Goal: Information Seeking & Learning: Compare options

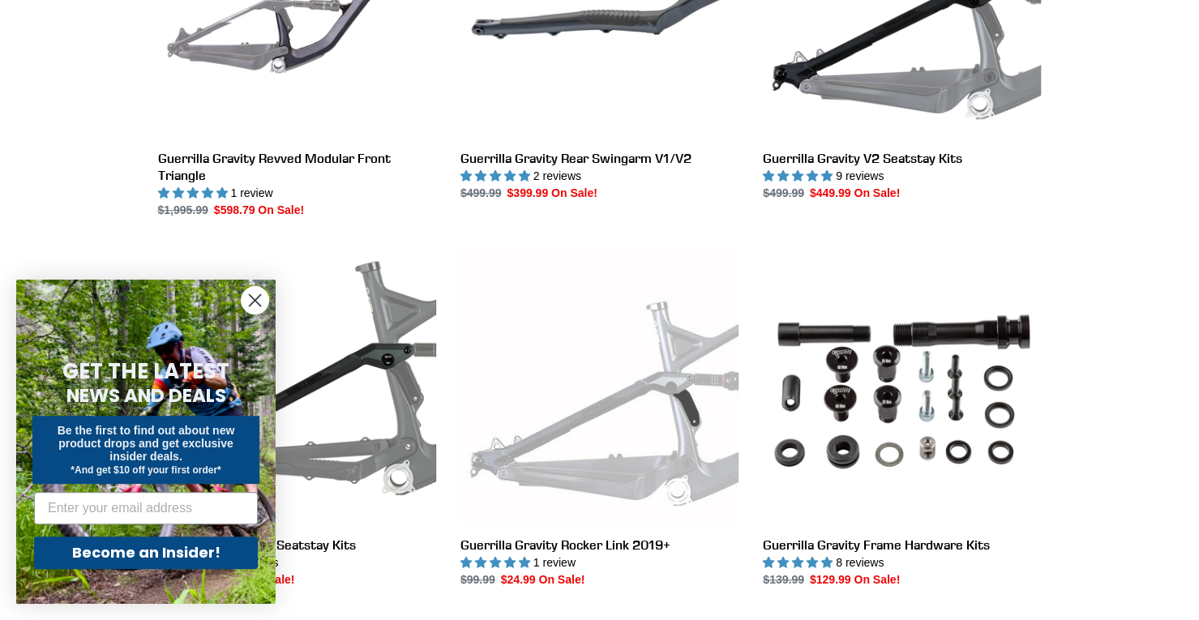
scroll to position [649, 0]
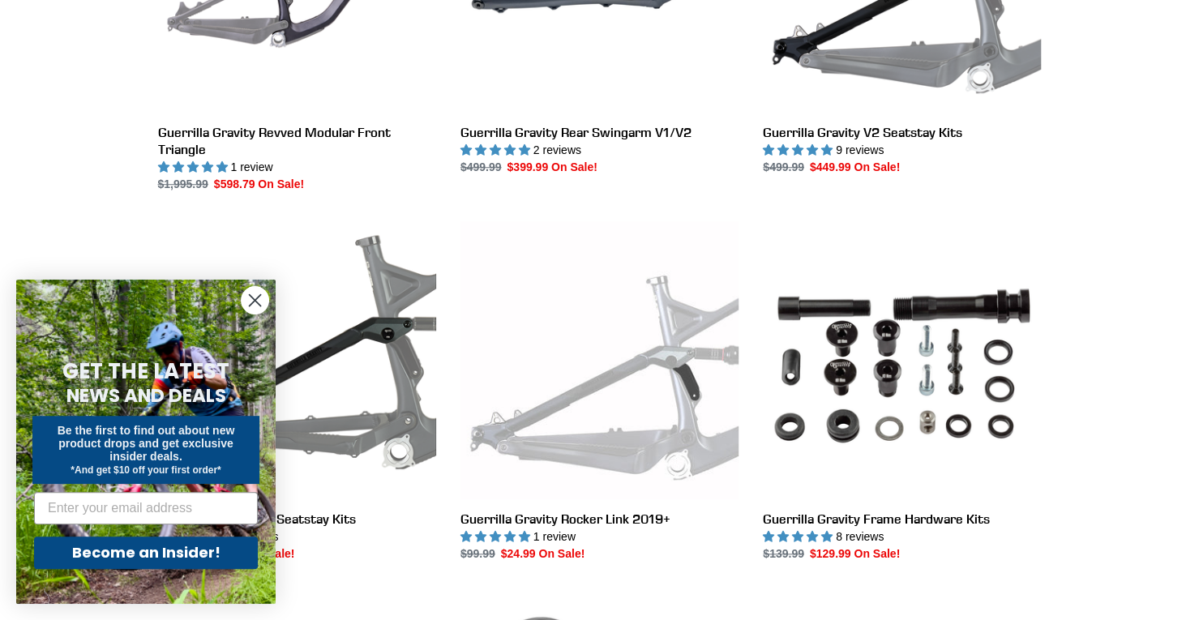
click at [255, 307] on circle "Close dialog" at bounding box center [255, 300] width 27 height 27
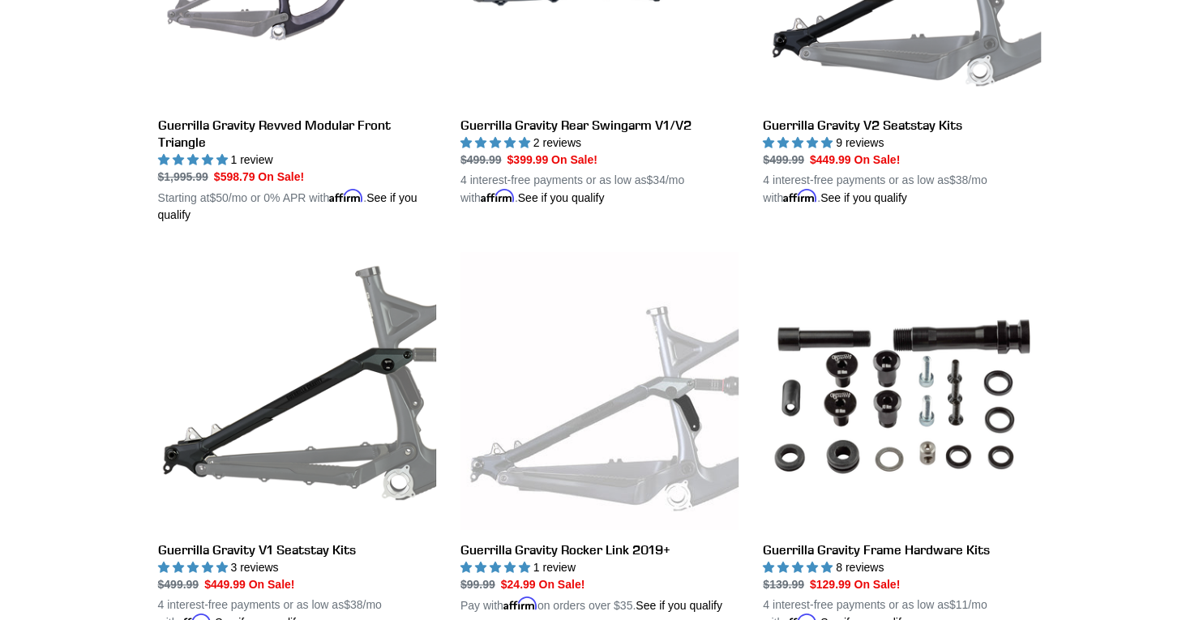
scroll to position [332, 0]
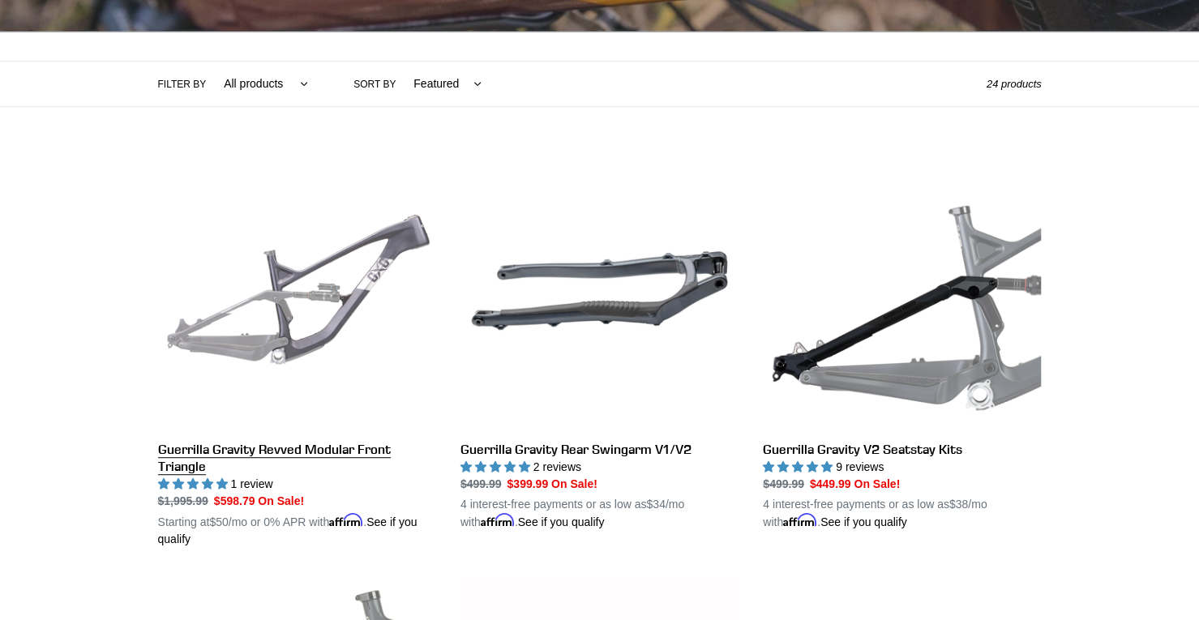
click at [277, 254] on link "Guerrilla Gravity Revved Modular Front Triangle" at bounding box center [297, 350] width 278 height 396
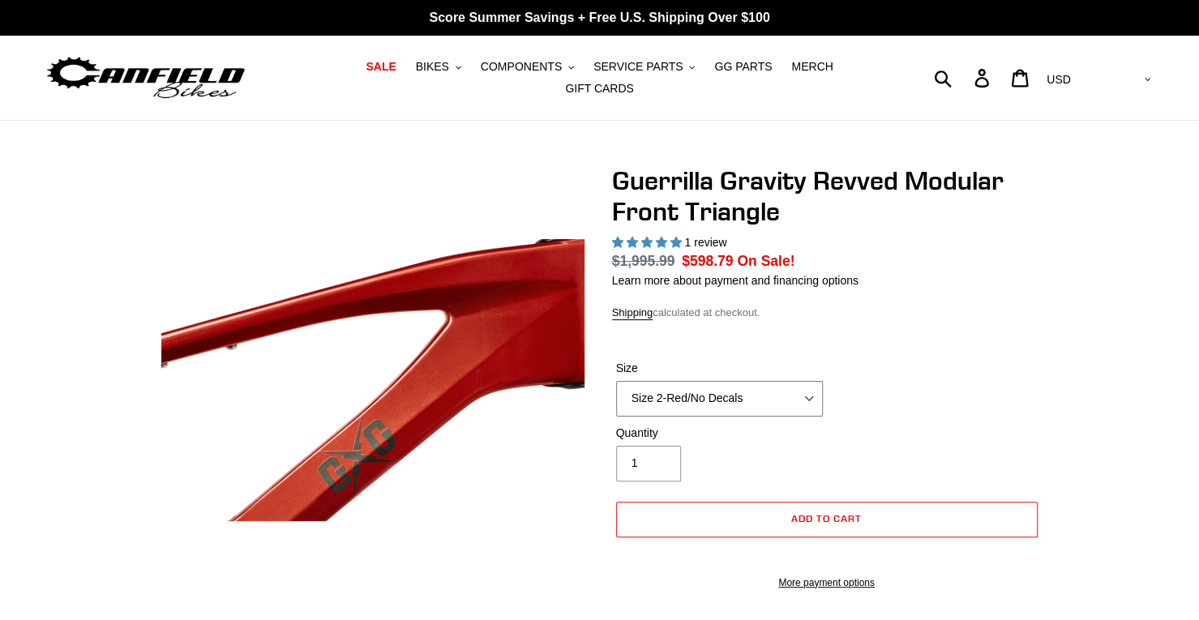
click at [811, 385] on select "Size 2-Gloss Black/No Decals Size 2-Black/Red Decals Size 2-Black/Silver Decals…" at bounding box center [719, 399] width 207 height 36
click at [616, 381] on select "Size 2-Gloss Black/No Decals Size 2-Black/Red Decals Size 2-Black/Silver Decals…" at bounding box center [719, 399] width 207 height 36
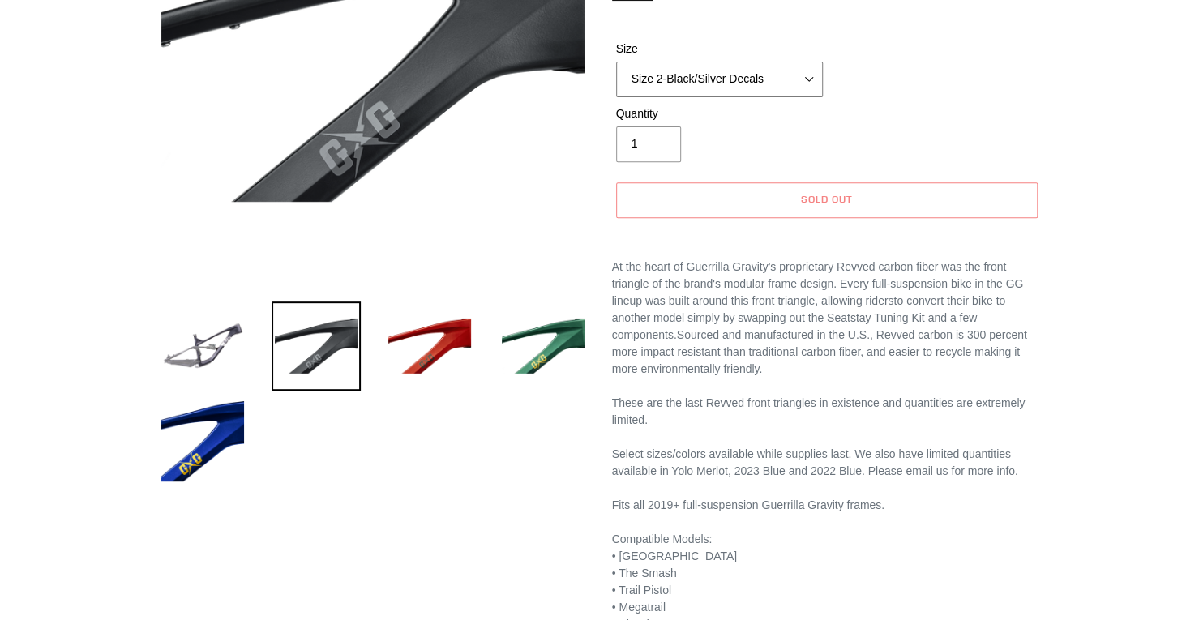
scroll to position [162, 0]
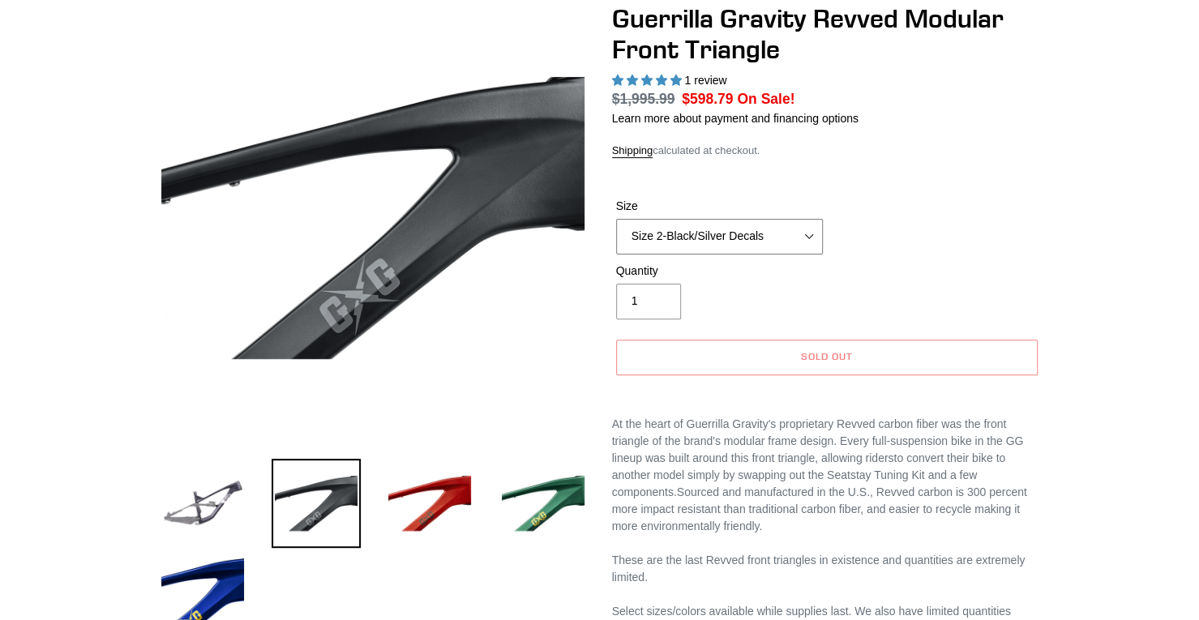
click at [814, 231] on select "Size 2-Gloss Black/No Decals Size 2-Black/Red Decals Size 2-Black/Silver Decals…" at bounding box center [719, 237] width 207 height 36
click at [616, 219] on select "Size 2-Gloss Black/No Decals Size 2-Black/Red Decals Size 2-Black/Silver Decals…" at bounding box center [719, 237] width 207 height 36
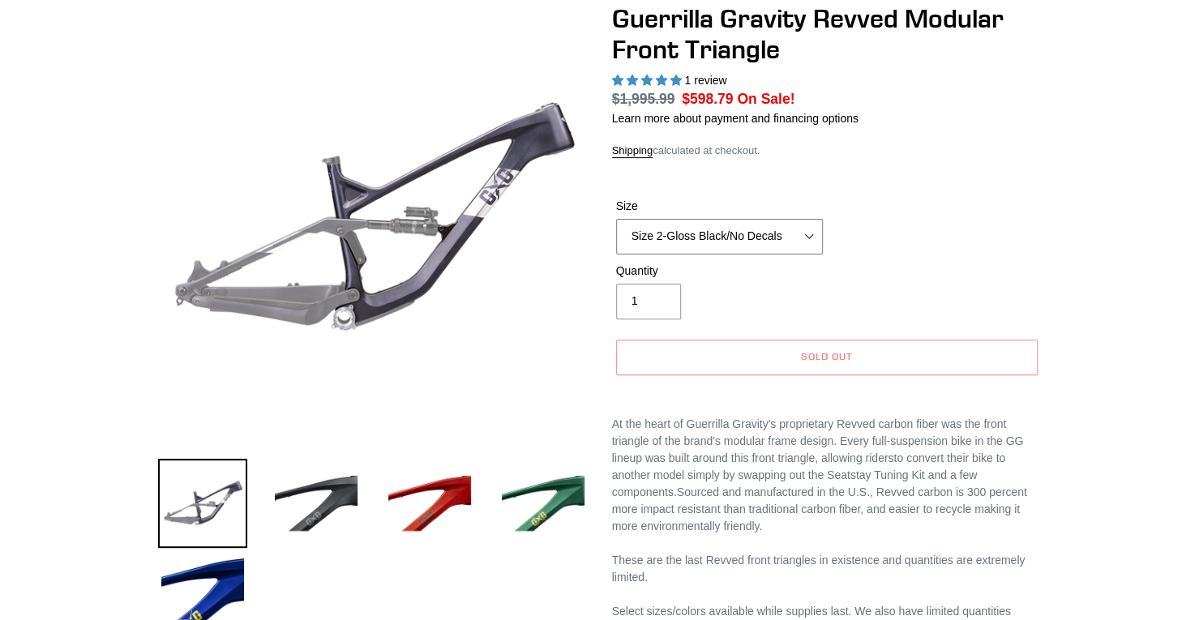
click at [806, 231] on select "Size 2-Gloss Black/No Decals Size 2-Black/Red Decals Size 2-Black/Silver Decals…" at bounding box center [719, 237] width 207 height 36
click at [616, 219] on select "Size 2-Gloss Black/No Decals Size 2-Black/Red Decals Size 2-Black/Silver Decals…" at bounding box center [719, 237] width 207 height 36
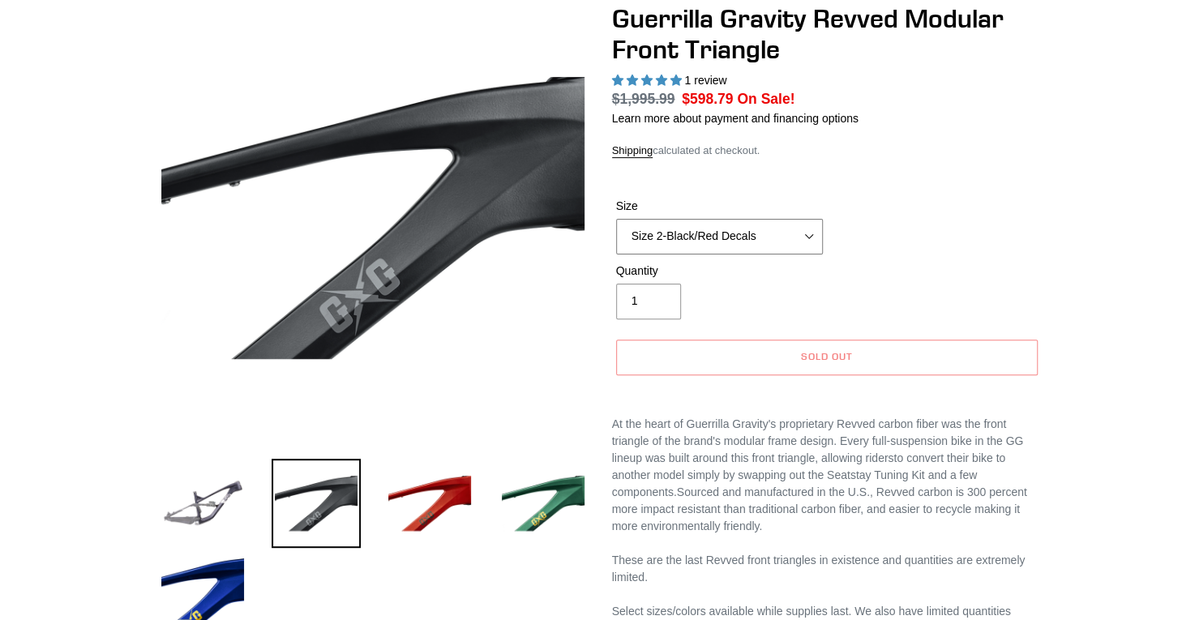
click at [805, 229] on select "Size 2-Gloss Black/No Decals Size 2-Black/Red Decals Size 2-Black/Silver Decals…" at bounding box center [719, 237] width 207 height 36
click at [616, 219] on select "Size 2-Gloss Black/No Decals Size 2-Black/Red Decals Size 2-Black/Silver Decals…" at bounding box center [719, 237] width 207 height 36
click at [808, 232] on select "Size 2-Gloss Black/No Decals Size 2-Black/Red Decals Size 2-Black/Silver Decals…" at bounding box center [719, 237] width 207 height 36
click at [616, 219] on select "Size 2-Gloss Black/No Decals Size 2-Black/Red Decals Size 2-Black/Silver Decals…" at bounding box center [719, 237] width 207 height 36
click at [818, 229] on select "Size 2-Gloss Black/No Decals Size 2-Black/Red Decals Size 2-Black/Silver Decals…" at bounding box center [719, 237] width 207 height 36
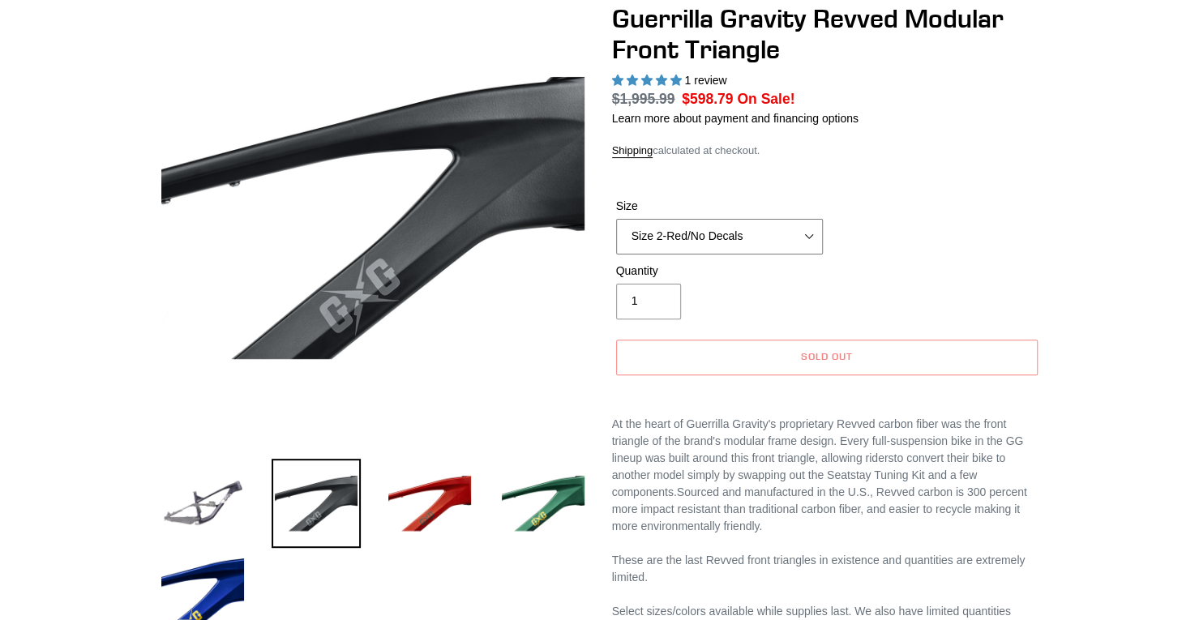
click at [616, 219] on select "Size 2-Gloss Black/No Decals Size 2-Black/Red Decals Size 2-Black/Silver Decals…" at bounding box center [719, 237] width 207 height 36
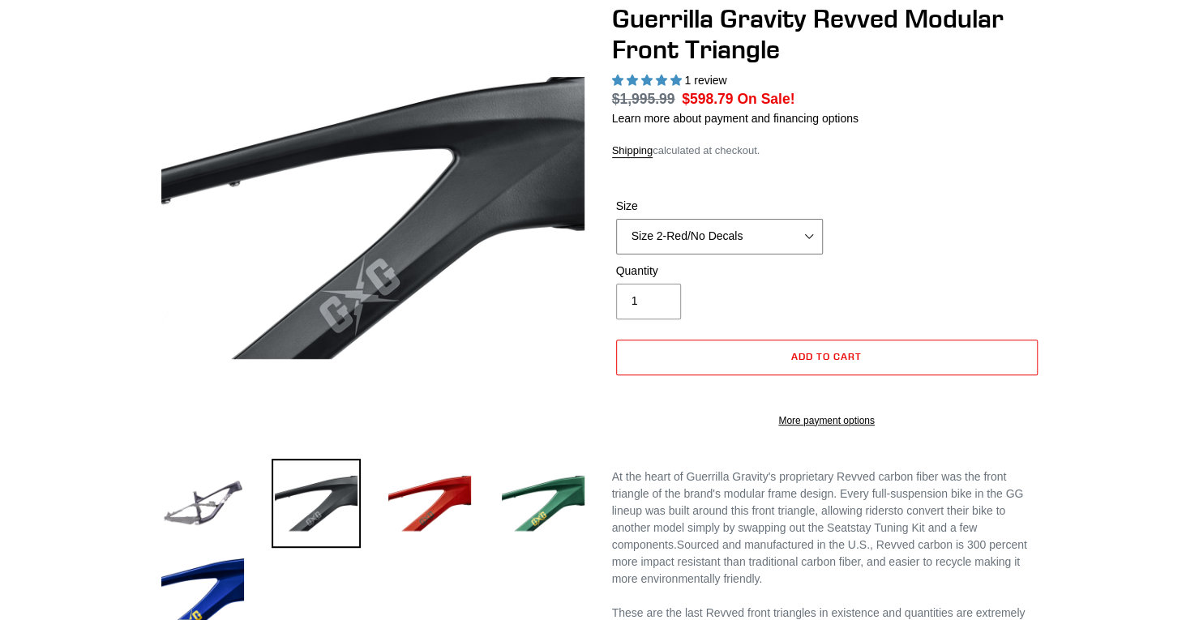
click at [815, 230] on select "Size 2-Gloss Black/No Decals Size 2-Black/Red Decals Size 2-Black/Silver Decals…" at bounding box center [719, 237] width 207 height 36
select select "Size 2-Gray/No Decals"
click at [616, 219] on select "Size 2-Gloss Black/No Decals Size 2-Black/Red Decals Size 2-Black/Silver Decals…" at bounding box center [719, 237] width 207 height 36
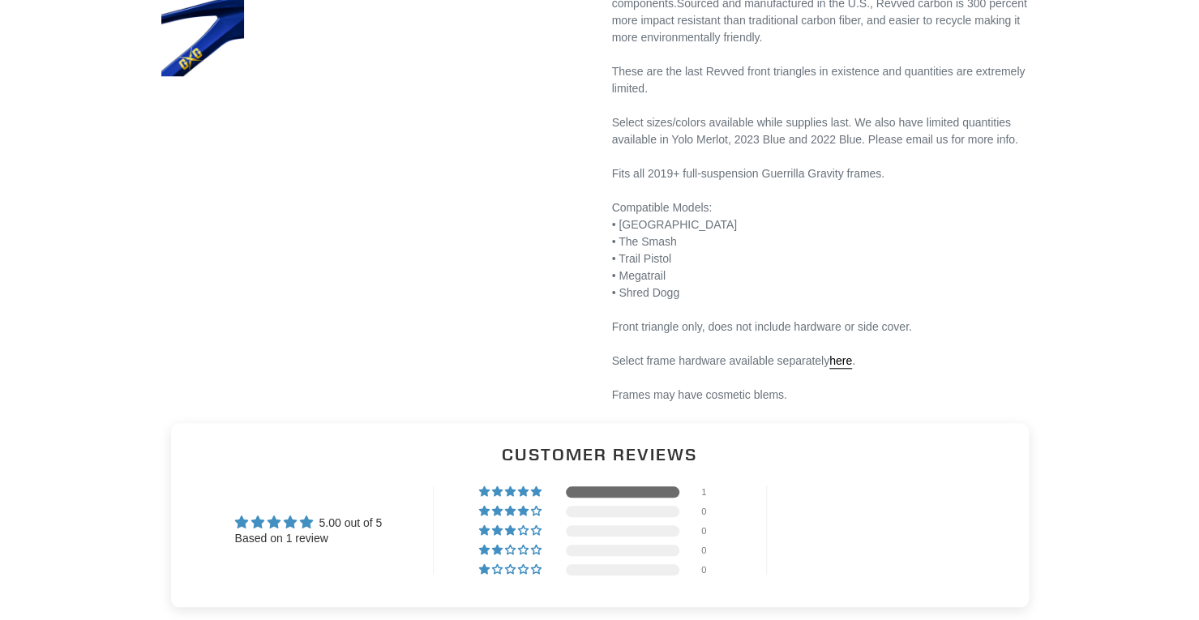
scroll to position [730, 0]
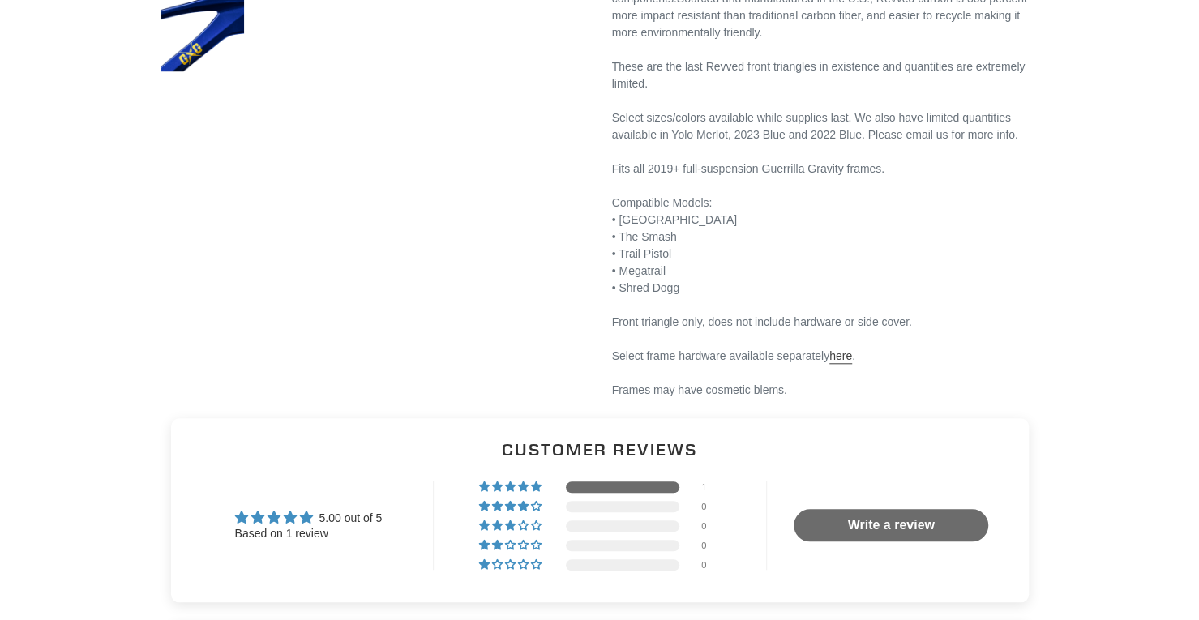
click at [839, 362] on link "here" at bounding box center [840, 356] width 23 height 15
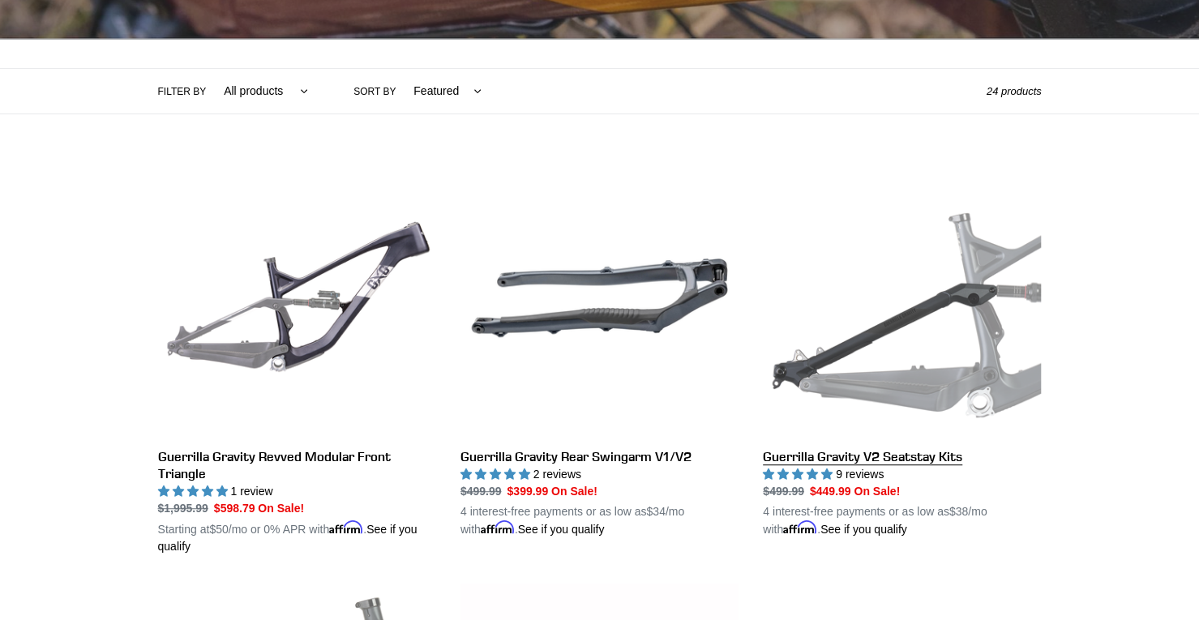
scroll to position [486, 0]
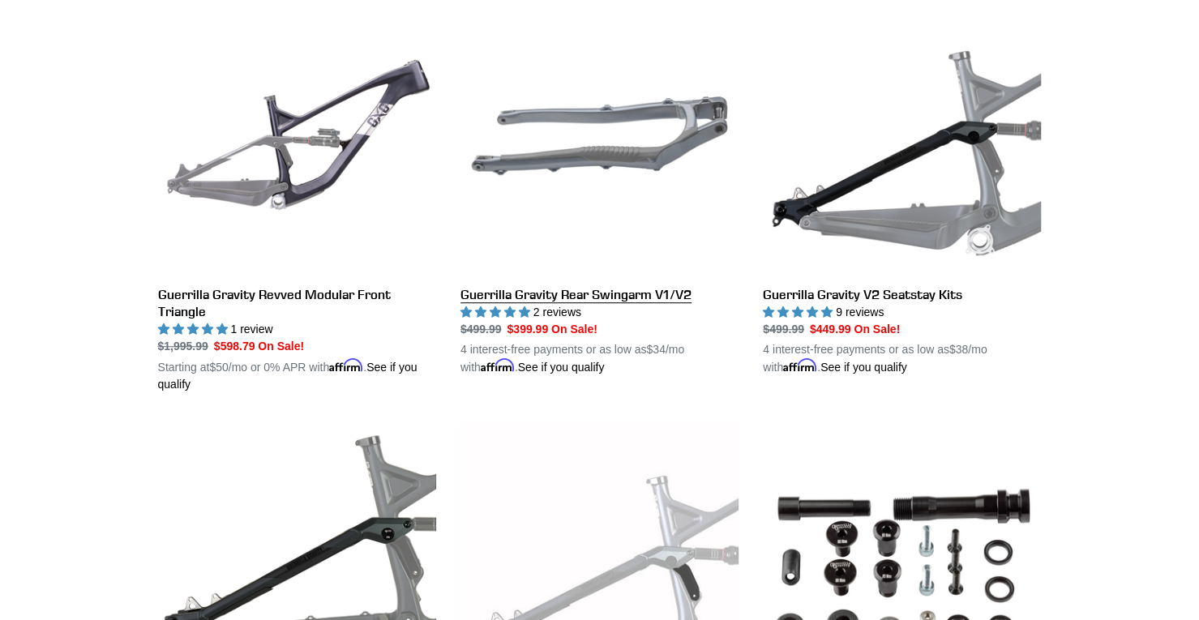
click at [657, 163] on link "Guerrilla Gravity Rear Swingarm V1/V2" at bounding box center [599, 186] width 278 height 379
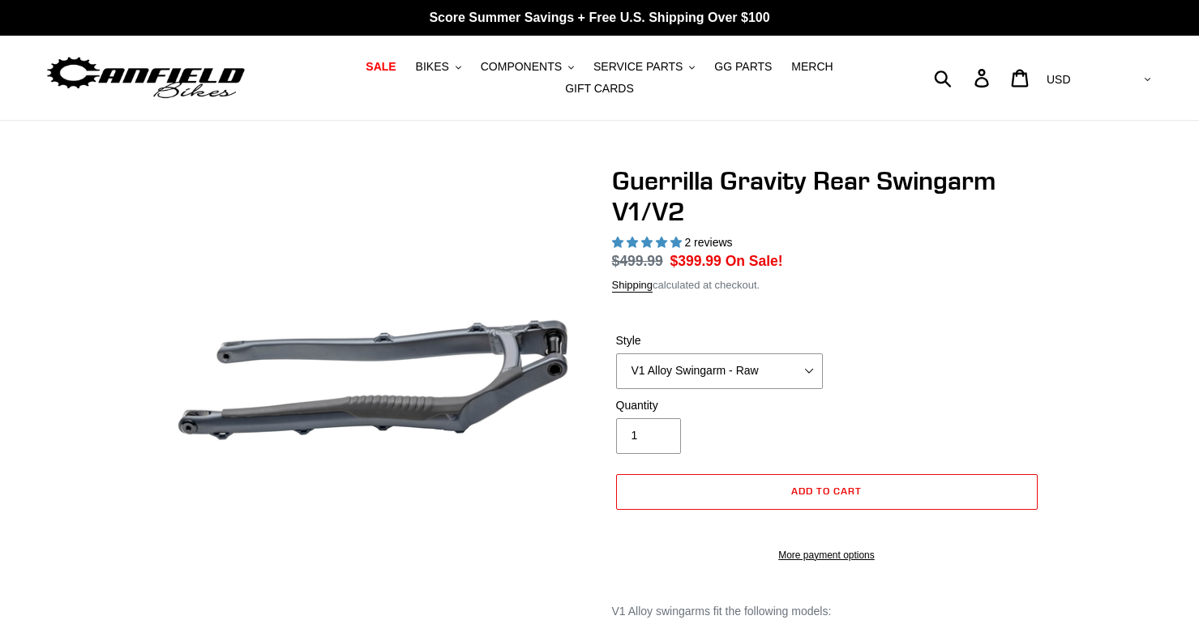
select select "highest-rating"
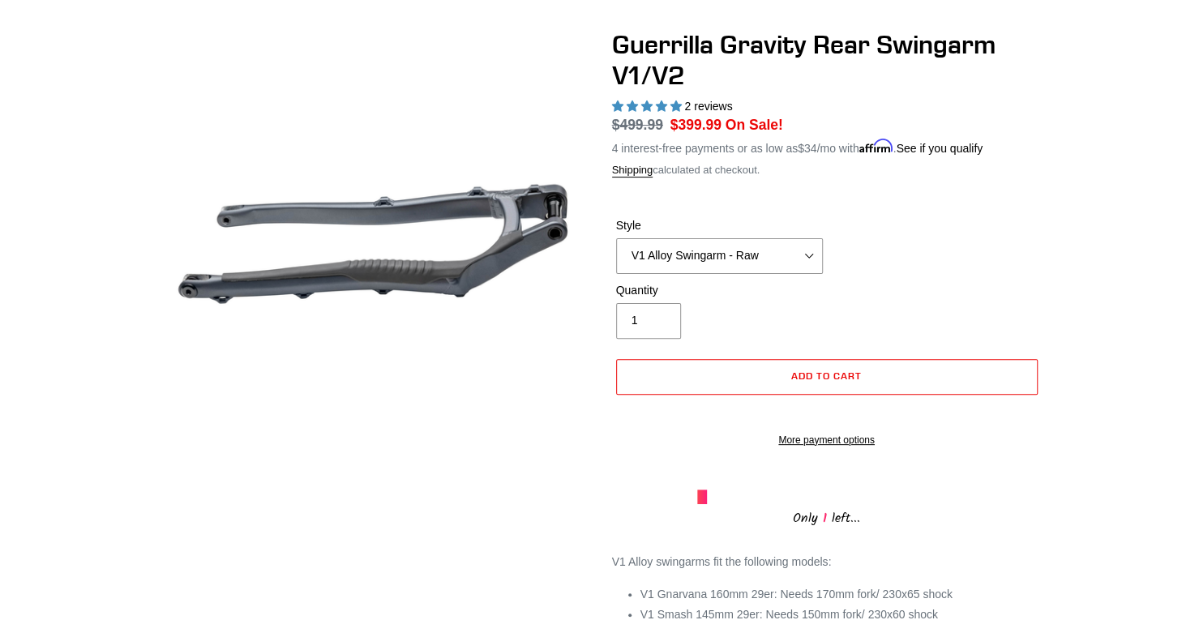
scroll to position [162, 0]
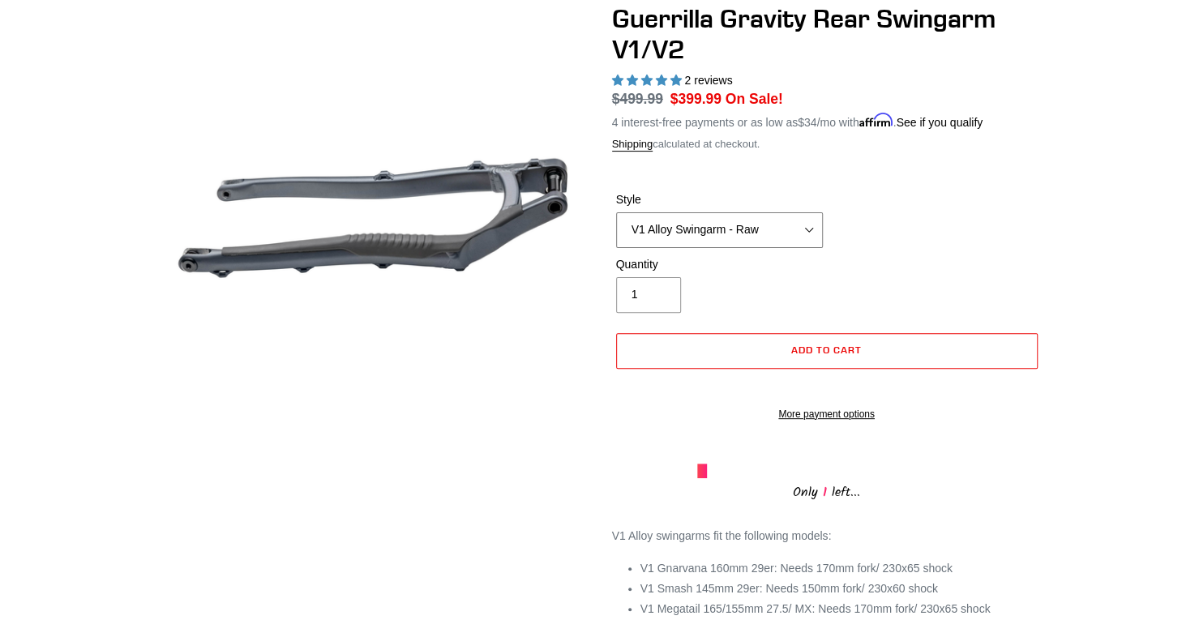
click at [801, 225] on select "V1 Alloy Swingarm - Raw V1 Alloy Swingarm - Black V2 Revved Carbon Swingarm - G…" at bounding box center [719, 230] width 207 height 36
click at [616, 212] on select "V1 Alloy Swingarm - Raw V1 Alloy Swingarm - Black V2 Revved Carbon Swingarm - G…" at bounding box center [719, 230] width 207 height 36
click at [808, 225] on select "V1 Alloy Swingarm - Raw V1 Alloy Swingarm - Black V2 Revved Carbon Swingarm - G…" at bounding box center [719, 230] width 207 height 36
select select "V1 Alloy Swingarm - Black"
click at [616, 212] on select "V1 Alloy Swingarm - Raw V1 Alloy Swingarm - Black V2 Revved Carbon Swingarm - G…" at bounding box center [719, 230] width 207 height 36
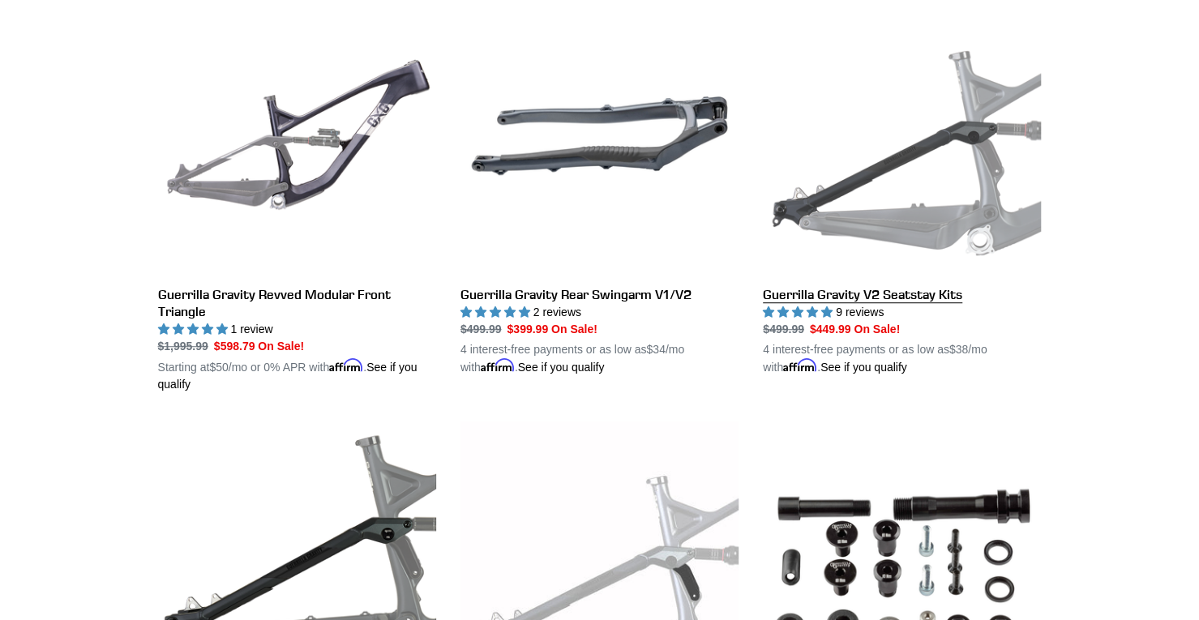
click at [897, 155] on link "Guerrilla Gravity V2 Seatstay Kits" at bounding box center [902, 186] width 278 height 379
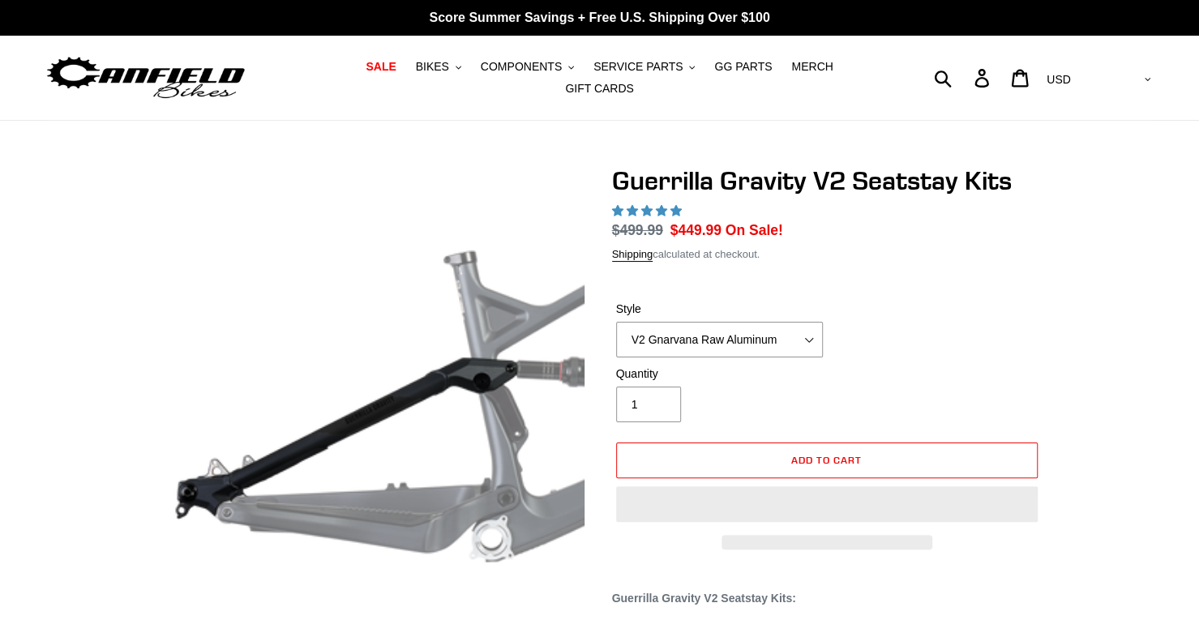
select select "highest-rating"
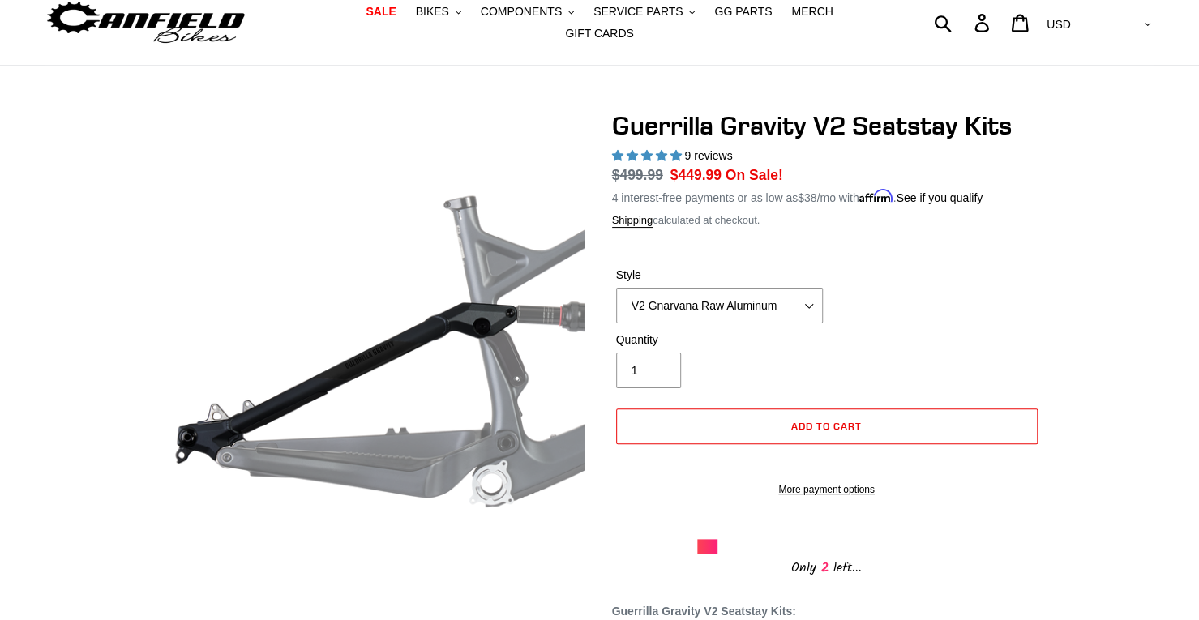
scroll to position [81, 0]
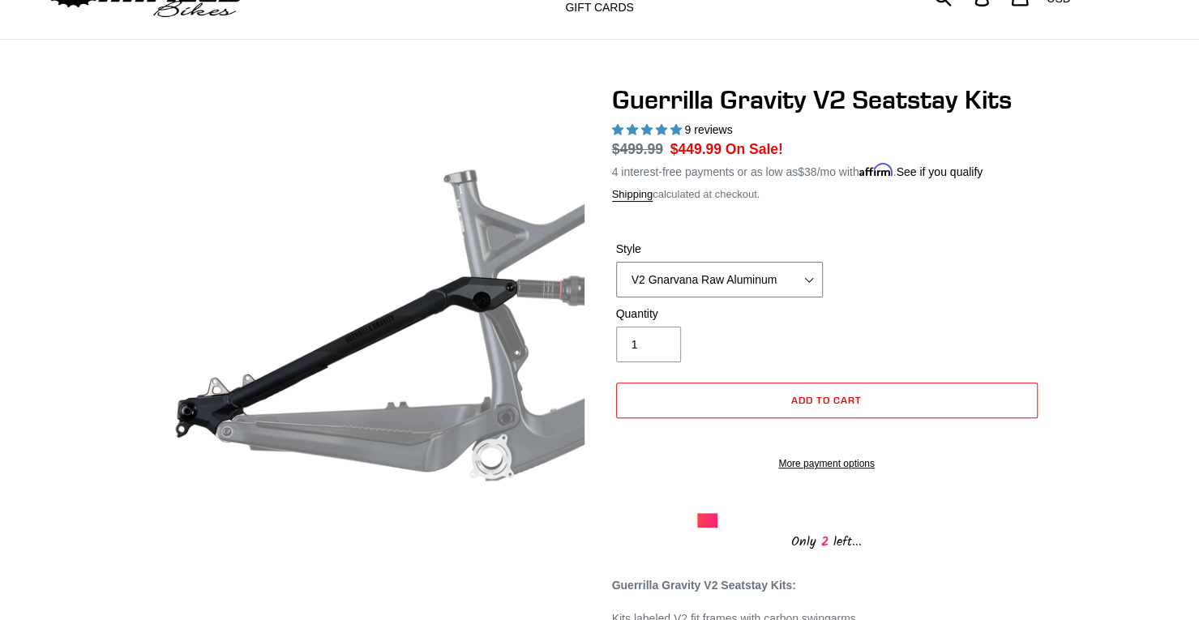
click at [804, 269] on select "V2 Gnarvana Raw Aluminum" at bounding box center [719, 280] width 207 height 36
click at [877, 269] on div "Style V2 Gnarvana Raw Aluminum" at bounding box center [827, 273] width 430 height 65
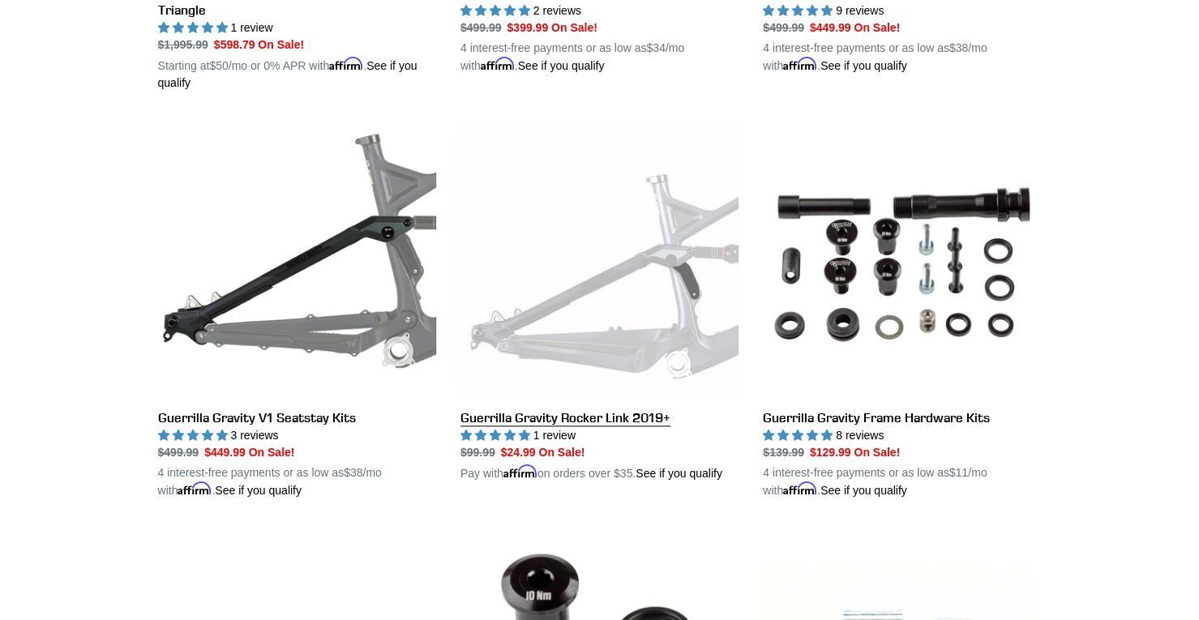
scroll to position [811, 0]
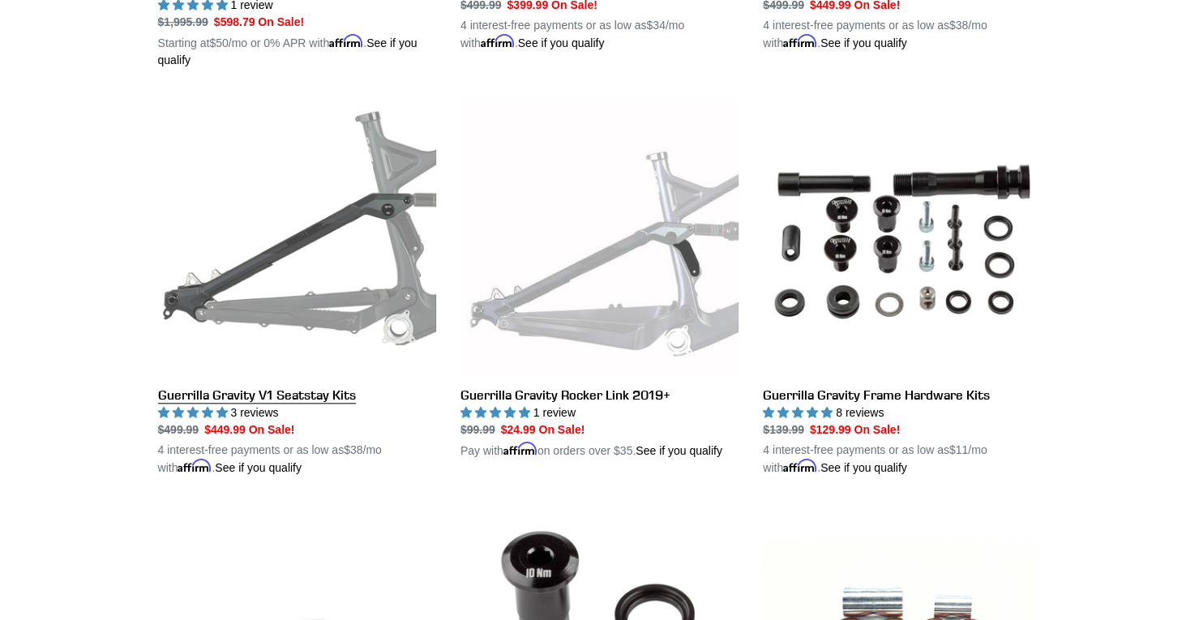
click at [417, 210] on link "Guerrilla Gravity V1 Seatstay Kits" at bounding box center [297, 286] width 278 height 379
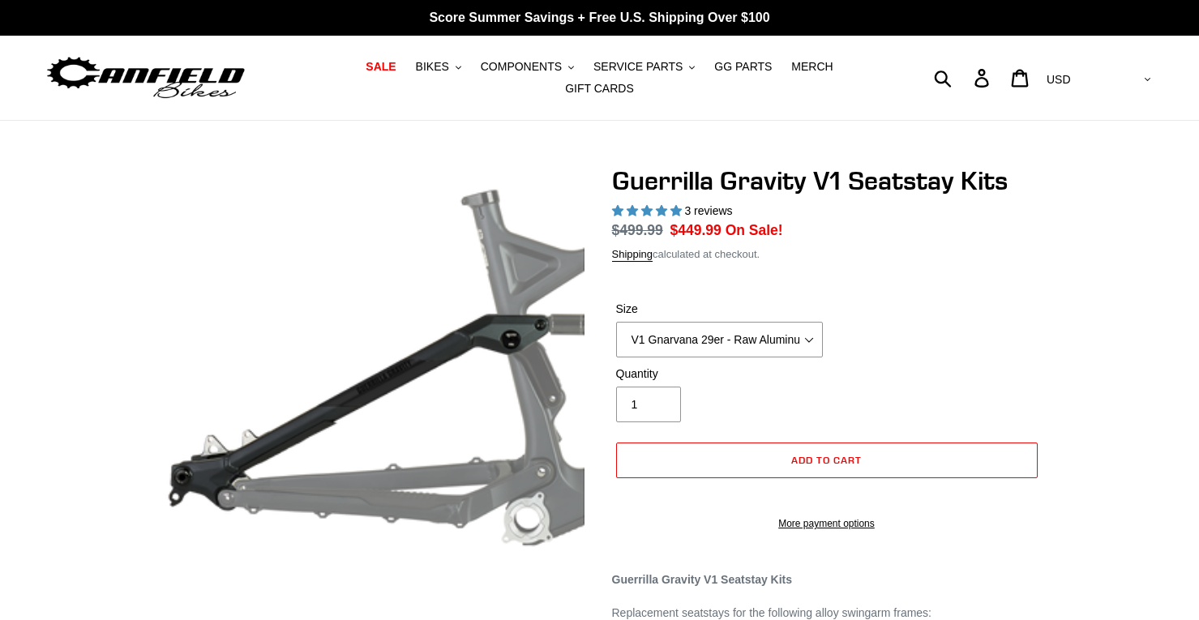
select select "highest-rating"
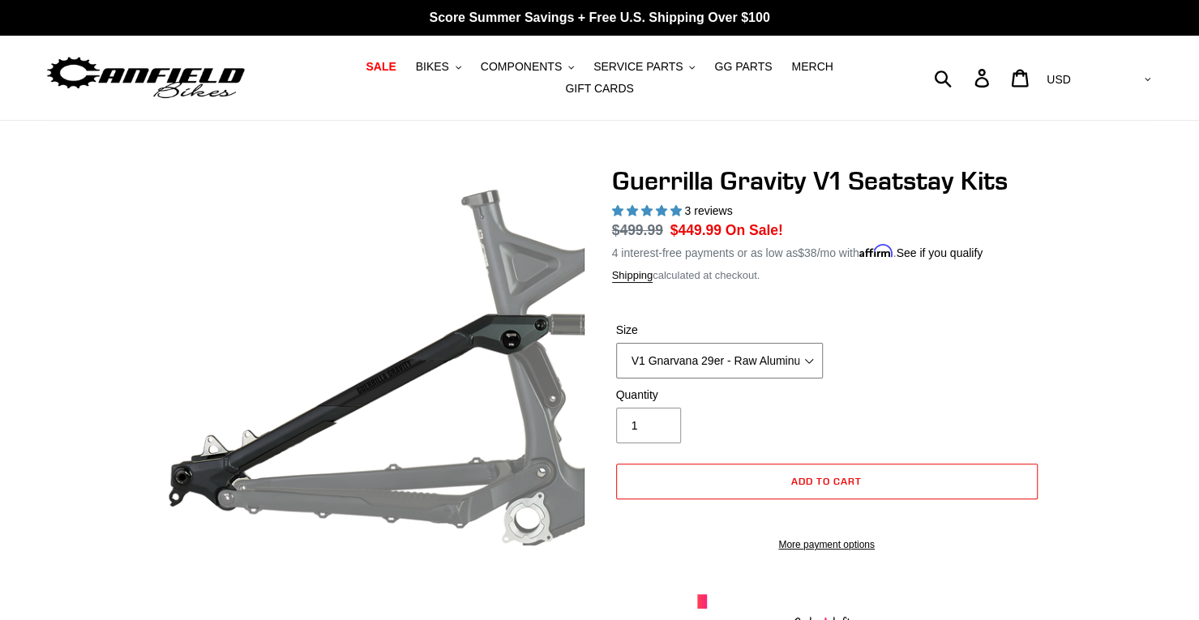
click at [804, 343] on select "V1 Gnarvana 29er - Raw Aluminum" at bounding box center [719, 361] width 207 height 36
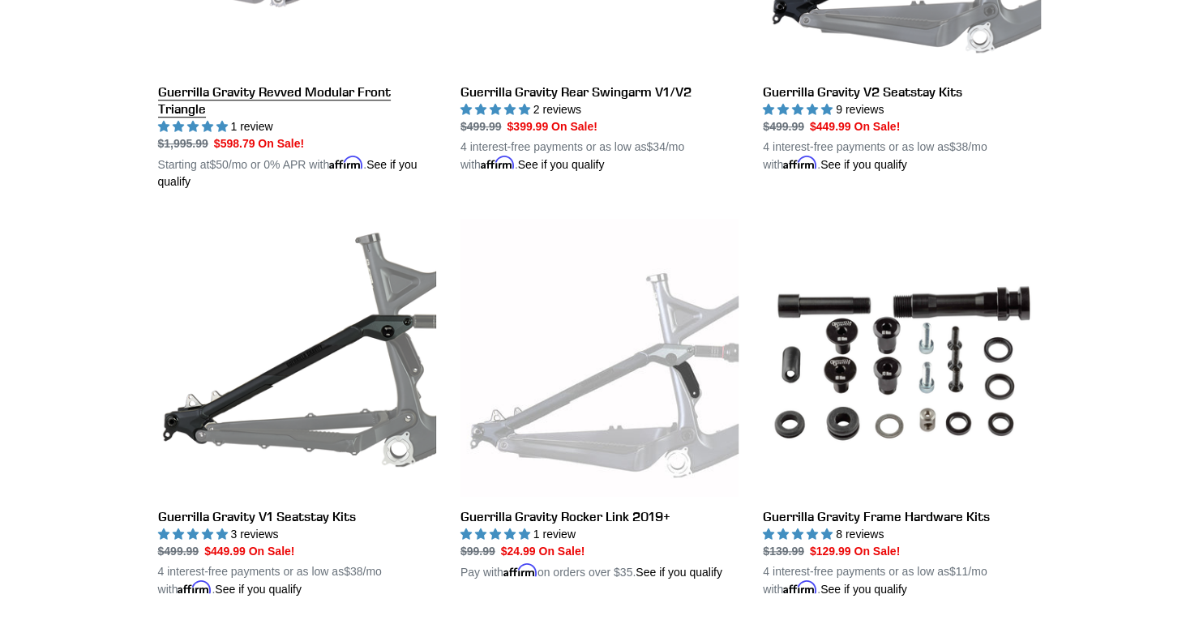
scroll to position [730, 0]
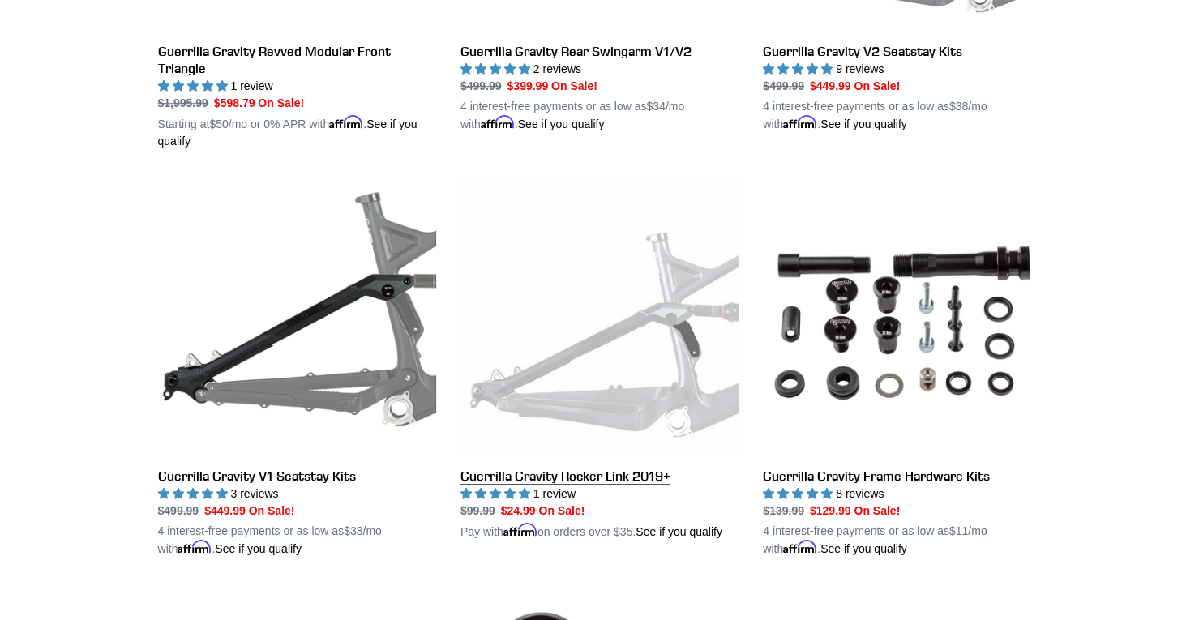
click at [648, 303] on link "Guerrilla Gravity Rocker Link 2019+" at bounding box center [599, 359] width 278 height 362
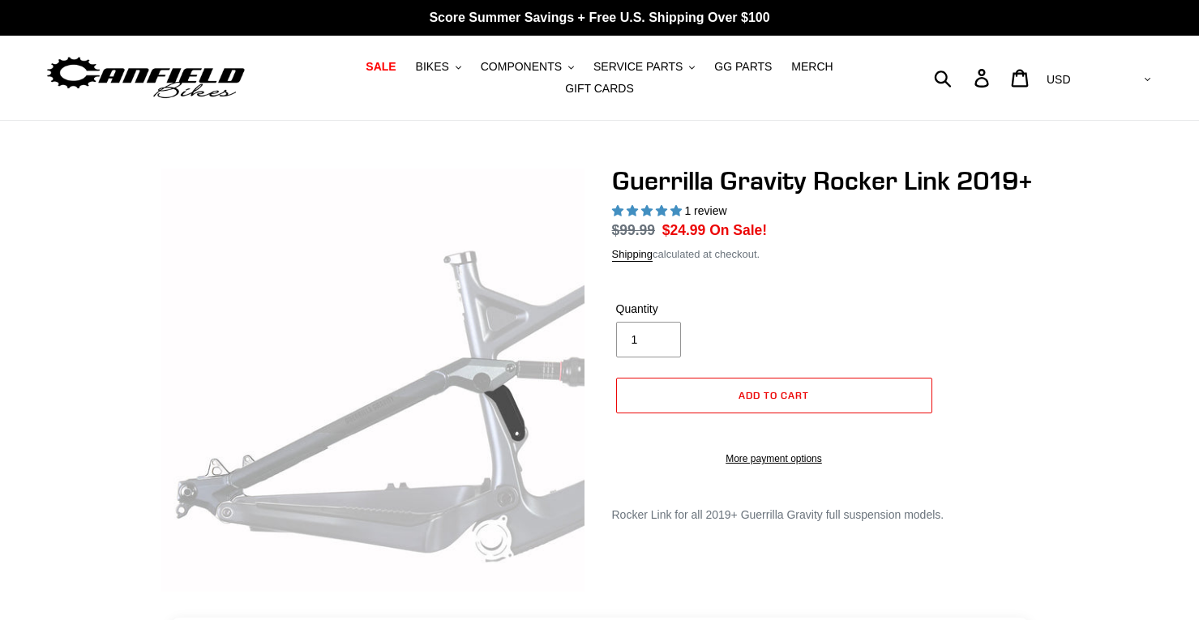
select select "highest-rating"
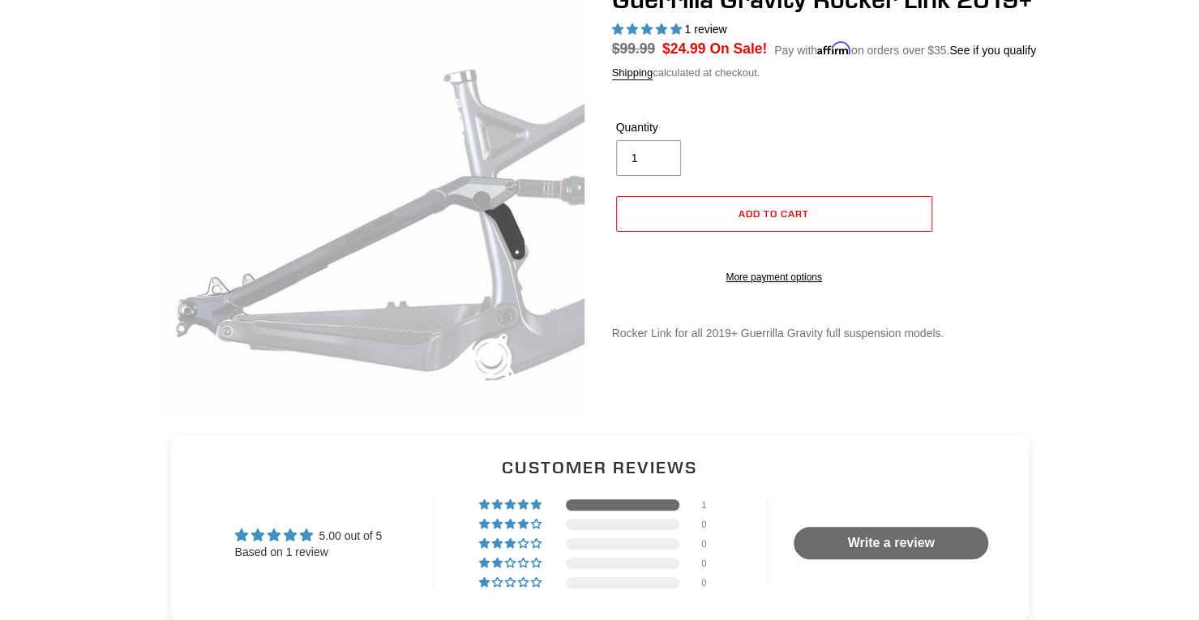
scroll to position [81, 0]
